Goal: Transaction & Acquisition: Purchase product/service

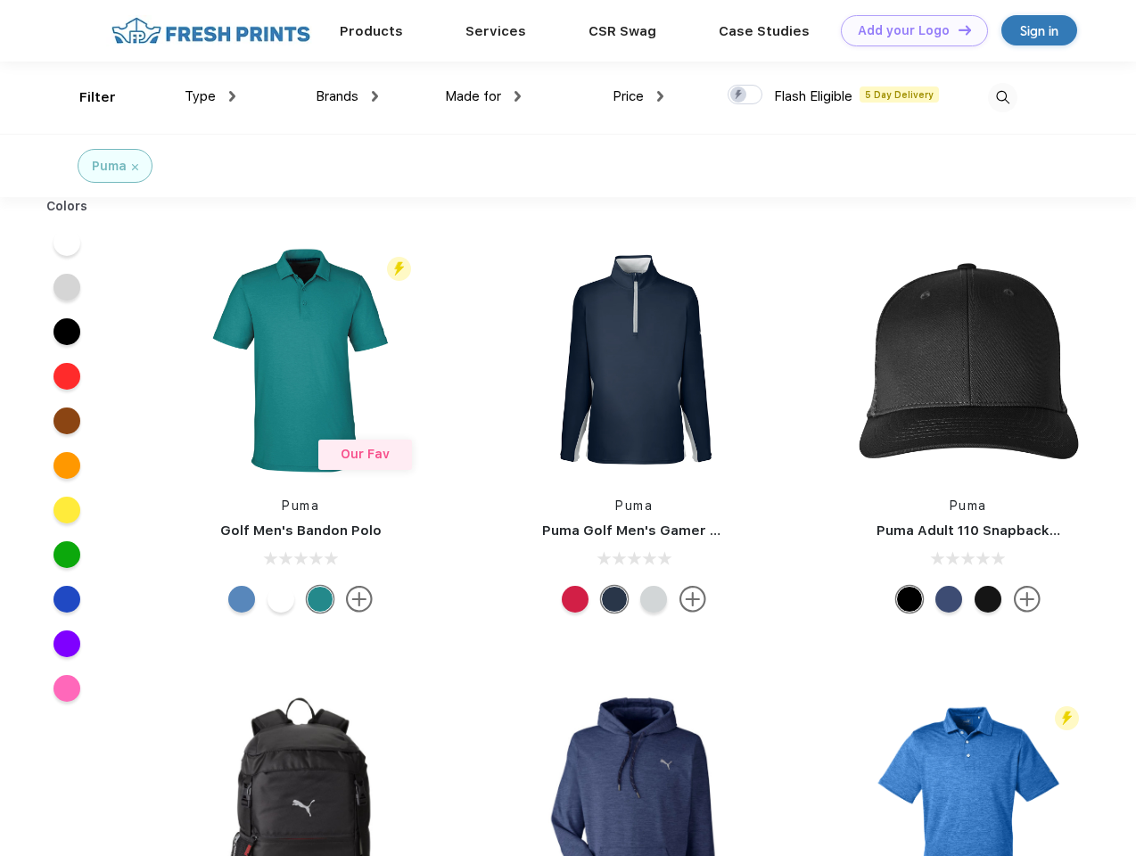
click at [907, 30] on link "Add your Logo Design Tool" at bounding box center [914, 30] width 147 height 31
click at [0, 0] on div "Design Tool" at bounding box center [0, 0] width 0 height 0
click at [957, 29] on link "Add your Logo Design Tool" at bounding box center [914, 30] width 147 height 31
click at [86, 97] on div "Filter" at bounding box center [97, 97] width 37 height 21
click at [210, 96] on span "Type" at bounding box center [200, 96] width 31 height 16
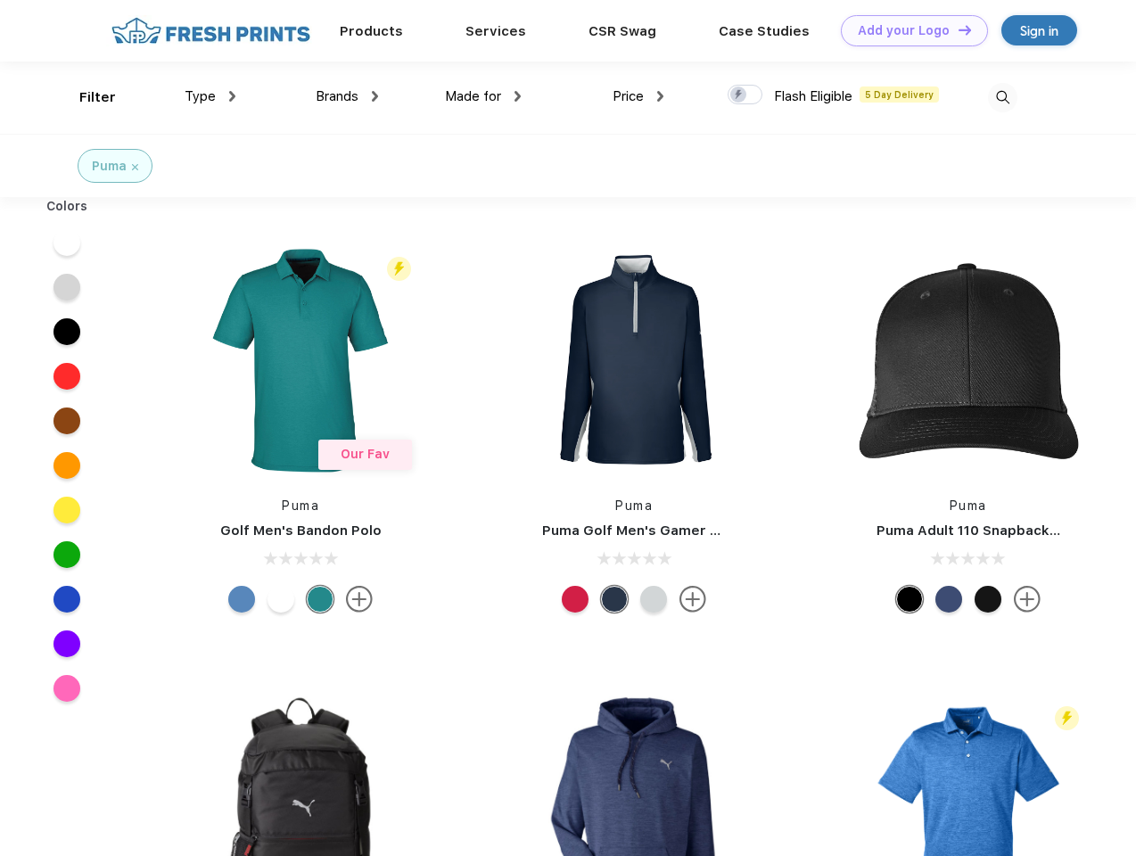
click at [347, 96] on span "Brands" at bounding box center [337, 96] width 43 height 16
click at [483, 96] on span "Made for" at bounding box center [473, 96] width 56 height 16
click at [638, 96] on span "Price" at bounding box center [627, 96] width 31 height 16
click at [745, 95] on div at bounding box center [744, 95] width 35 height 20
click at [739, 95] on input "checkbox" at bounding box center [733, 90] width 12 height 12
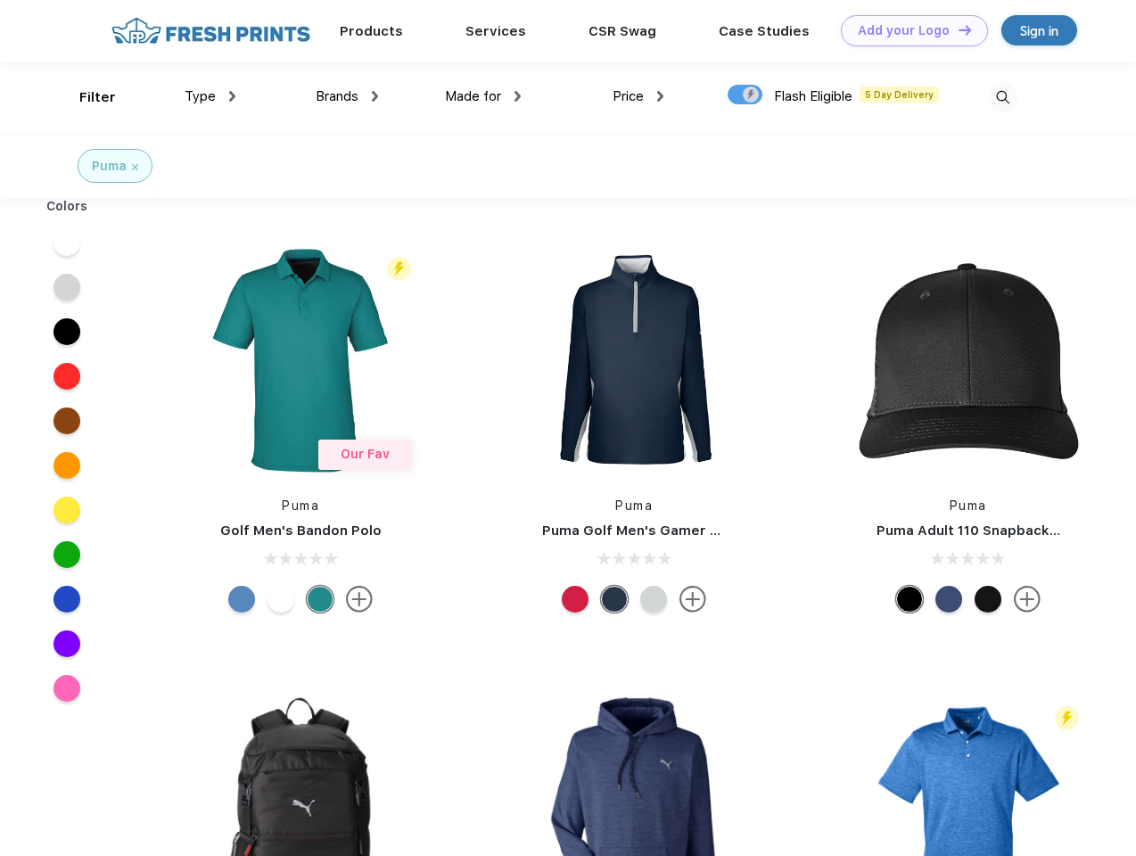
click at [1002, 97] on img at bounding box center [1002, 97] width 29 height 29
